Goal: Task Accomplishment & Management: Manage account settings

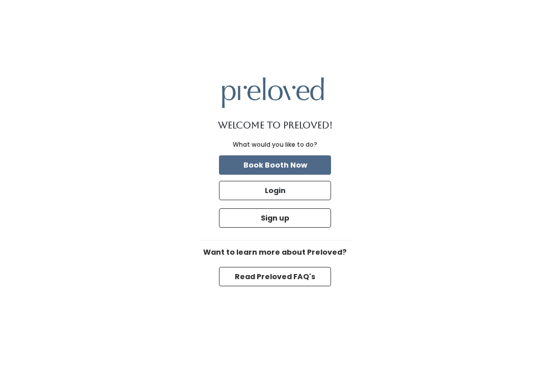
click at [274, 200] on button "Login" at bounding box center [275, 190] width 112 height 19
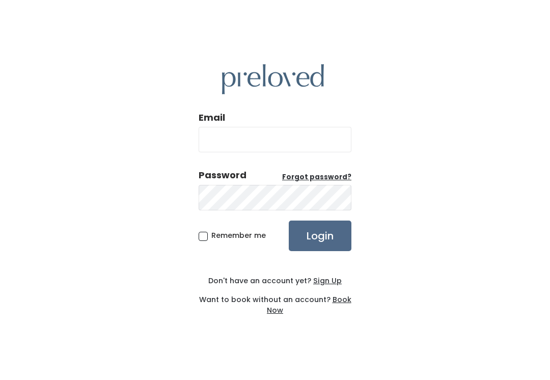
click at [271, 141] on input "Email" at bounding box center [275, 139] width 153 height 25
type input "provo.store@preloved.love"
click at [320, 246] on input "Login" at bounding box center [320, 235] width 63 height 31
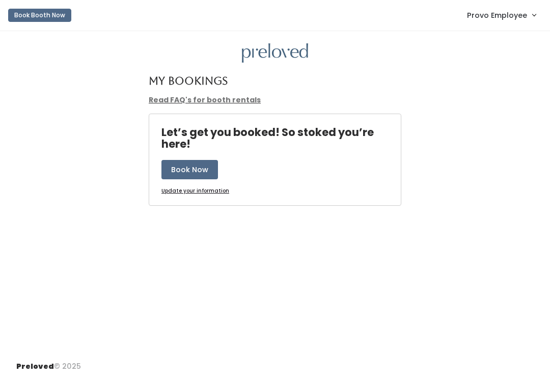
click at [518, 16] on span "Provo Employee" at bounding box center [497, 15] width 60 height 11
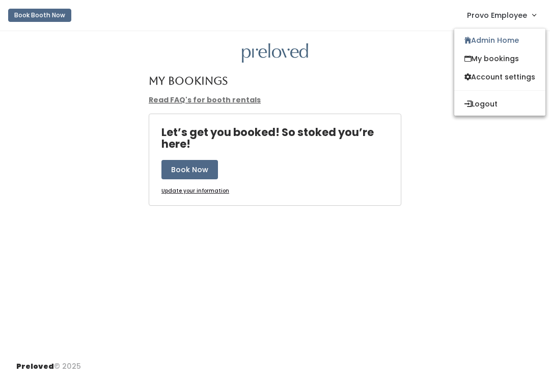
click at [498, 37] on link "Admin Home" at bounding box center [499, 40] width 91 height 18
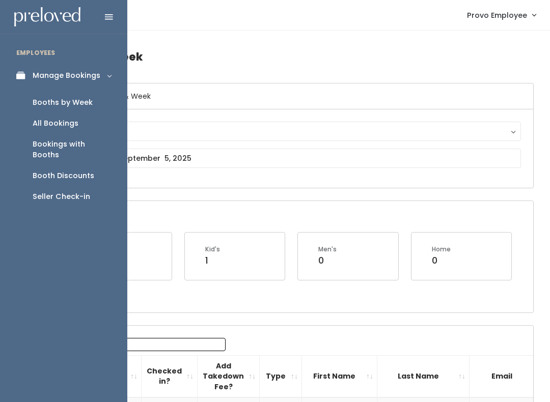
click at [80, 171] on div "Booth Discounts" at bounding box center [64, 176] width 62 height 11
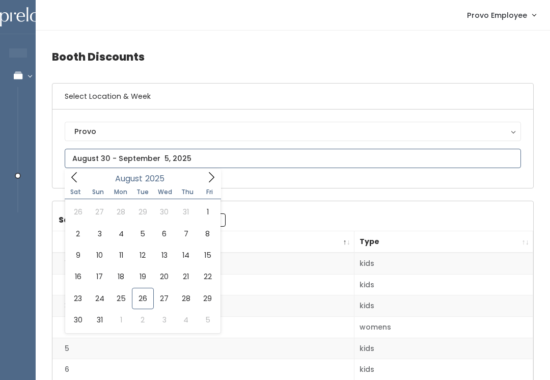
type input "August 23 to August 29"
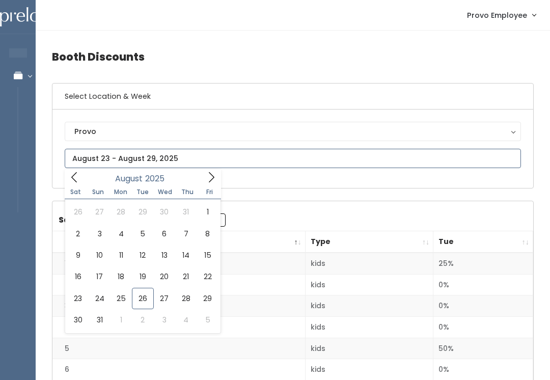
type input "August 23 to August 29"
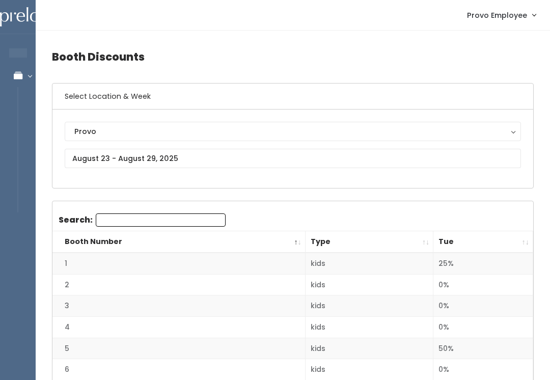
click at [524, 239] on th "Tue" at bounding box center [483, 242] width 100 height 22
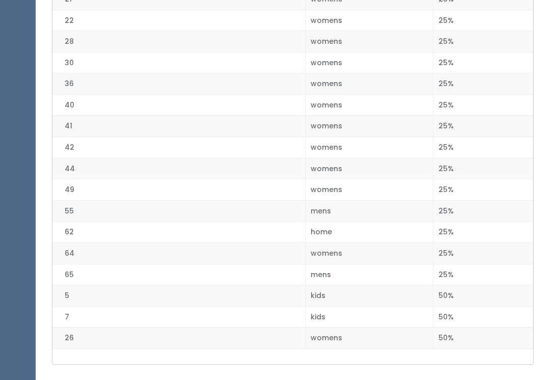
scroll to position [1294, 0]
